Goal: Transaction & Acquisition: Purchase product/service

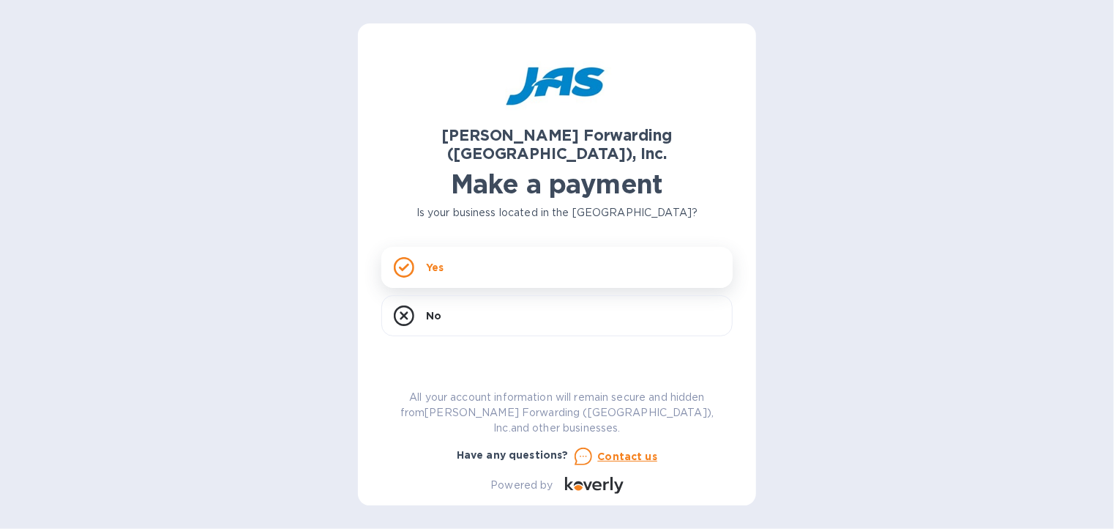
click at [499, 250] on div "Yes" at bounding box center [556, 267] width 351 height 41
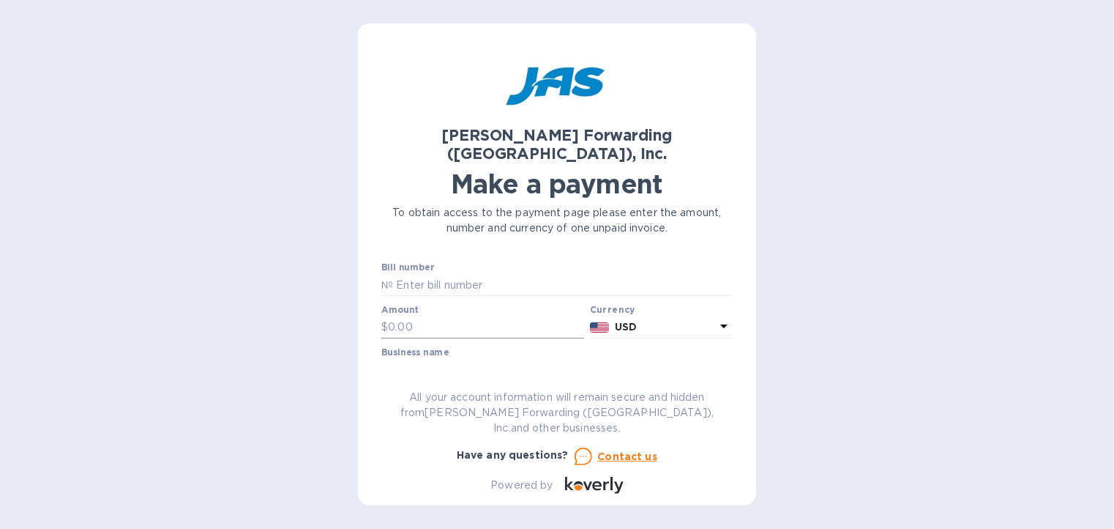
click at [479, 316] on input "text" at bounding box center [486, 327] width 196 height 22
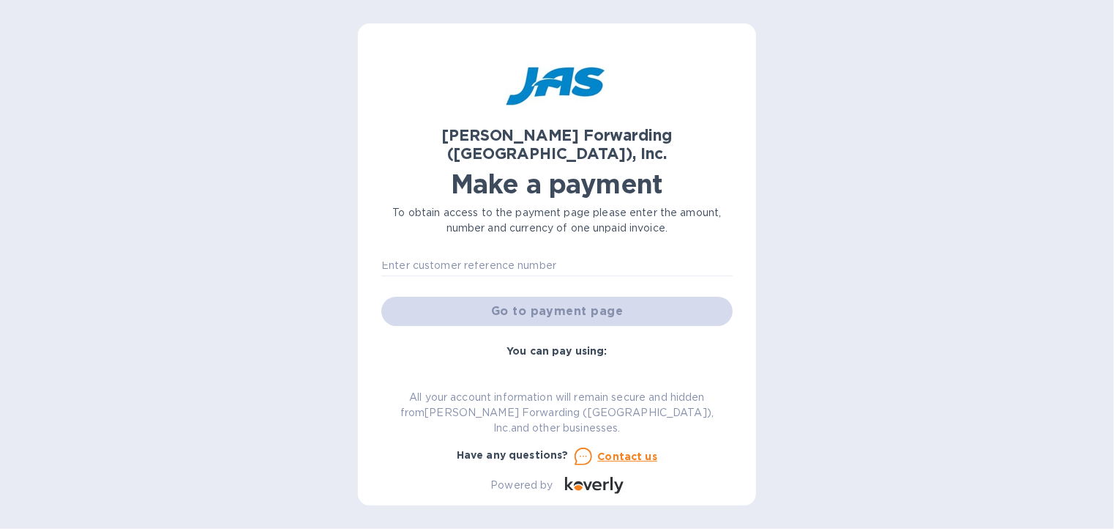
scroll to position [73, 0]
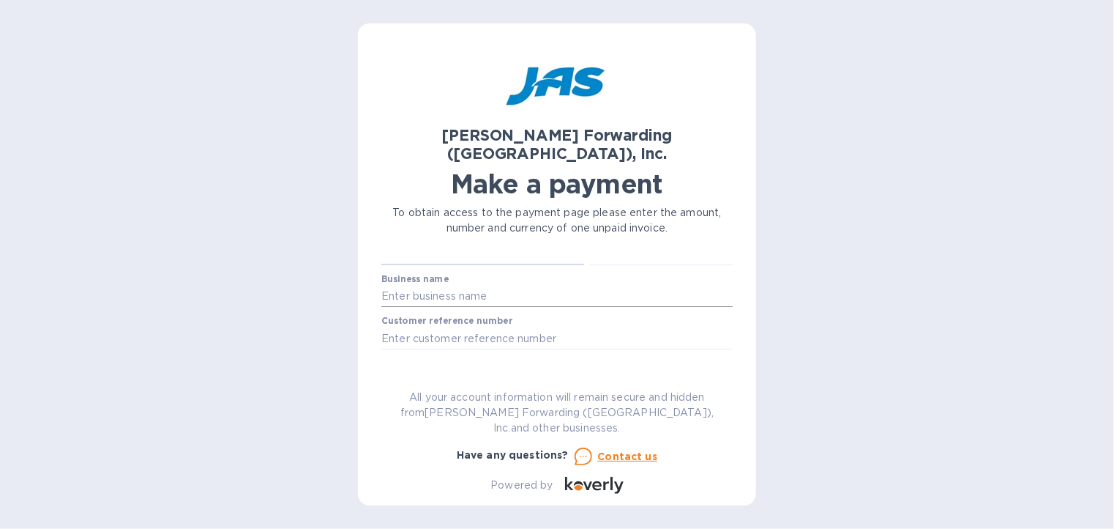
type input "830.13"
click at [477, 286] on input "text" at bounding box center [556, 297] width 351 height 22
type input "[GEOGRAPHIC_DATA]"
paste input "BSO # 884921901156 Declaration BSFO501221271"
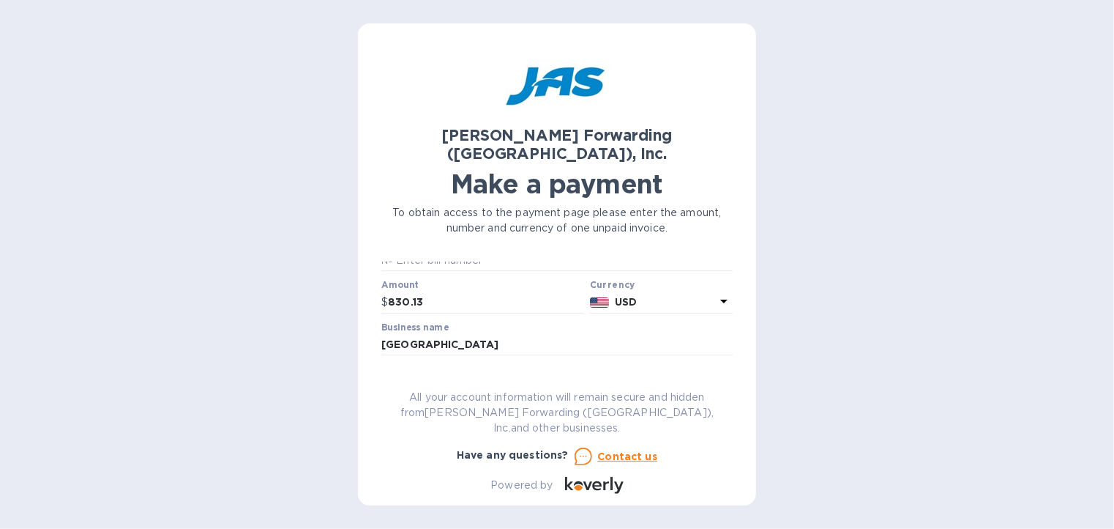
scroll to position [0, 0]
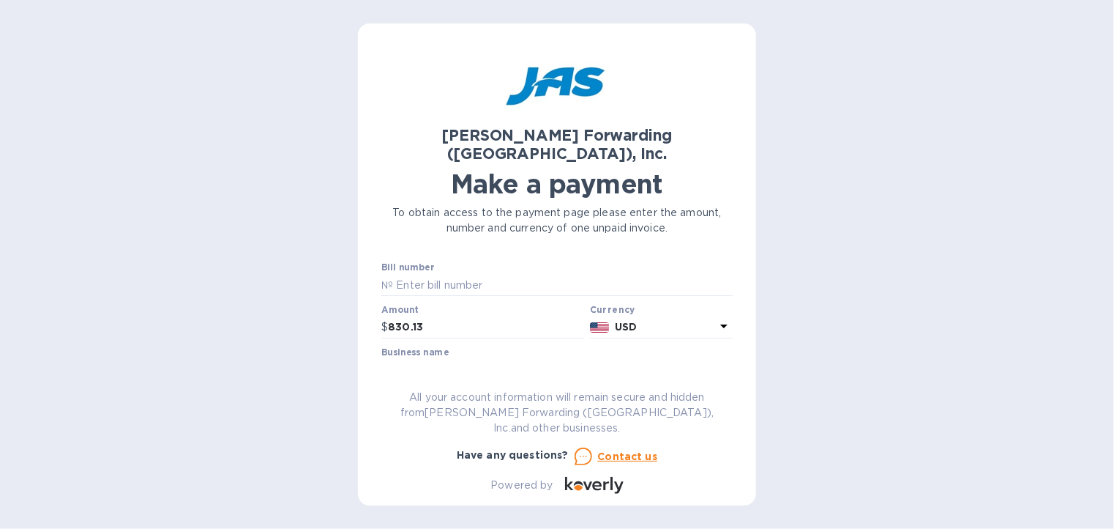
type input "BSO # 884921901156 Declaration BSFO501221271"
click at [448, 274] on input "text" at bounding box center [563, 285] width 340 height 22
paste input "INVOICE SFO503416740"
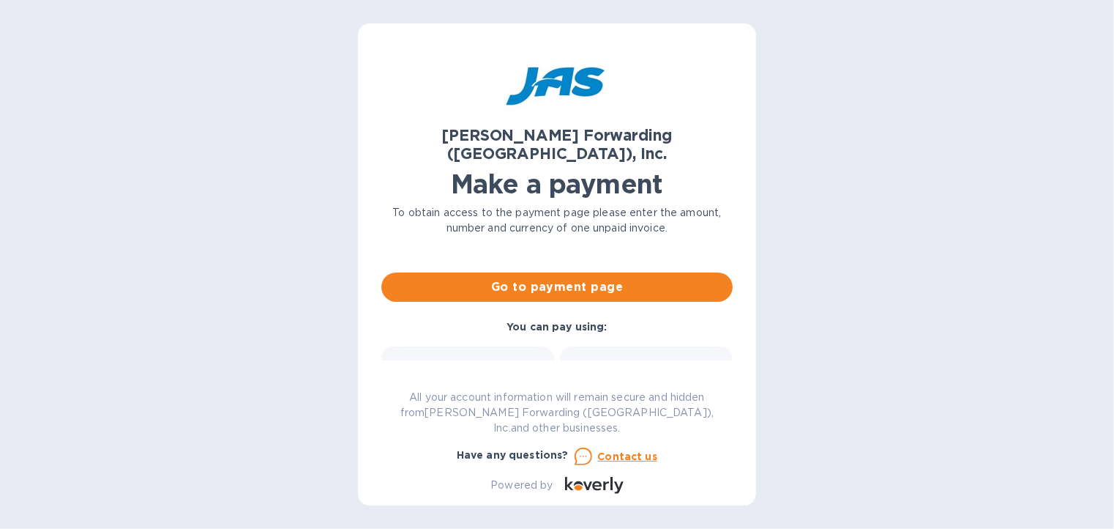
scroll to position [146, 0]
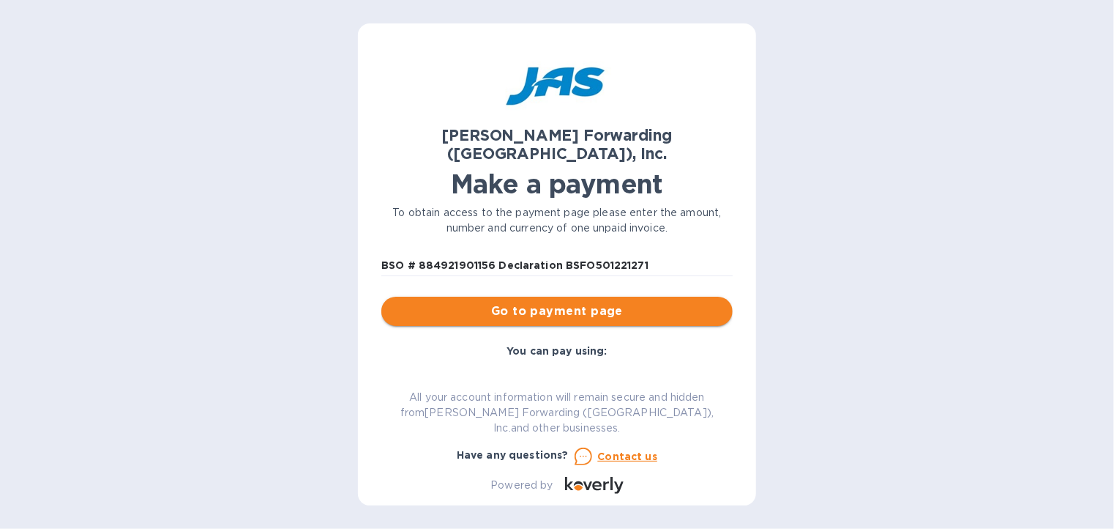
type input "INVOICE SFO503416740"
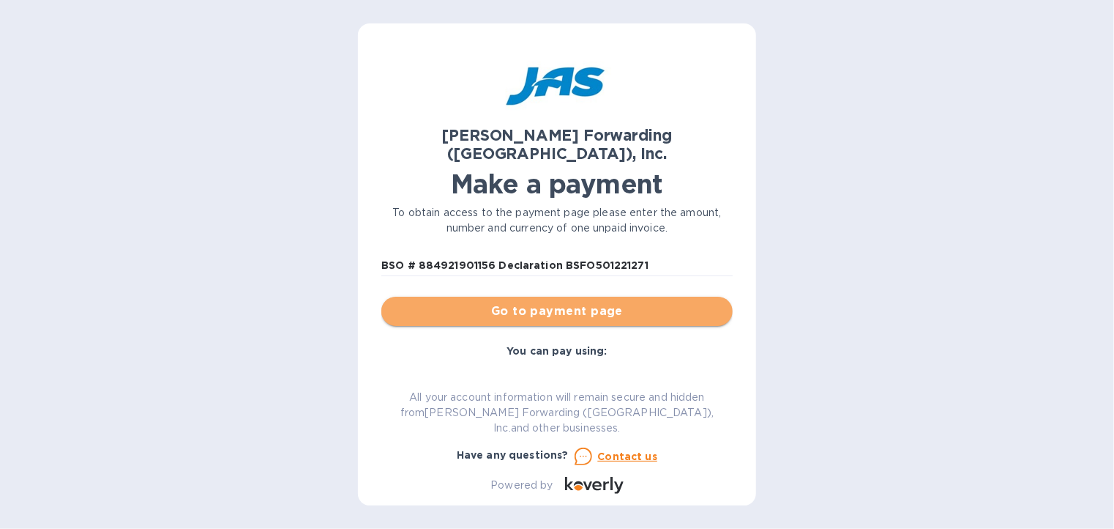
click at [583, 302] on span "Go to payment page" at bounding box center [557, 311] width 328 height 18
